Goal: Transaction & Acquisition: Purchase product/service

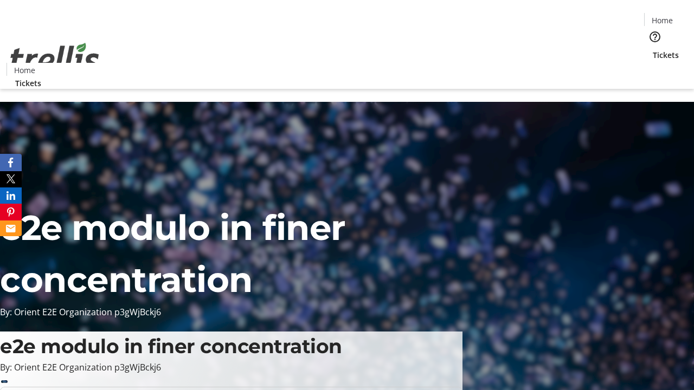
click at [653, 49] on span "Tickets" at bounding box center [666, 54] width 26 height 11
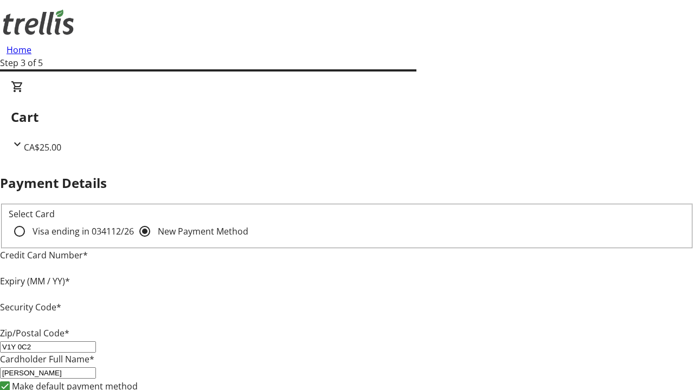
type input "V1Y 0C2"
